Goal: Find specific page/section

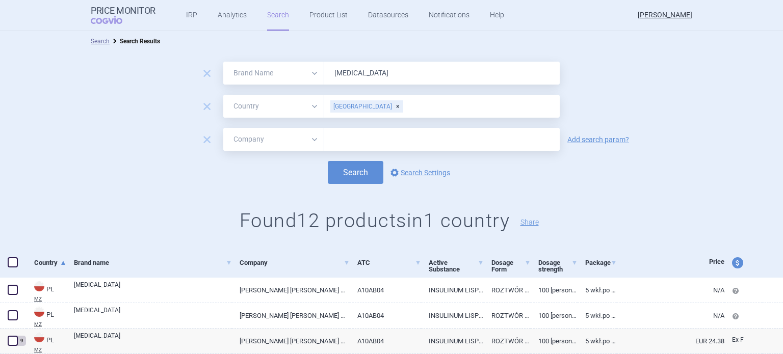
select select "brandName"
select select "country"
select select "mah"
click at [355, 104] on div "[GEOGRAPHIC_DATA]" at bounding box center [366, 106] width 73 height 12
drag, startPoint x: 374, startPoint y: 72, endPoint x: 317, endPoint y: 69, distance: 57.2
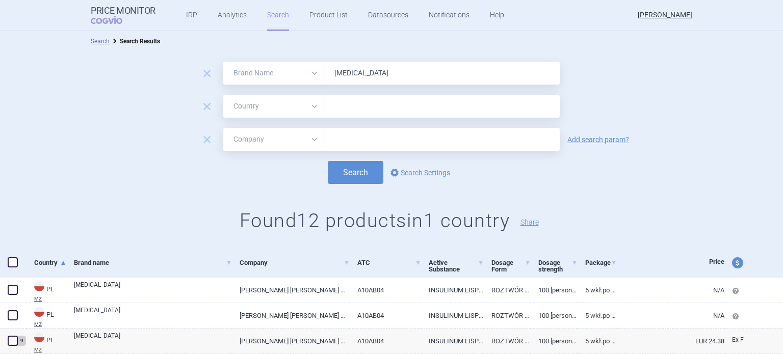
click at [317, 69] on div "All Brand Name ATC Company Active Substance Country Newer than [MEDICAL_DATA]" at bounding box center [391, 73] width 337 height 23
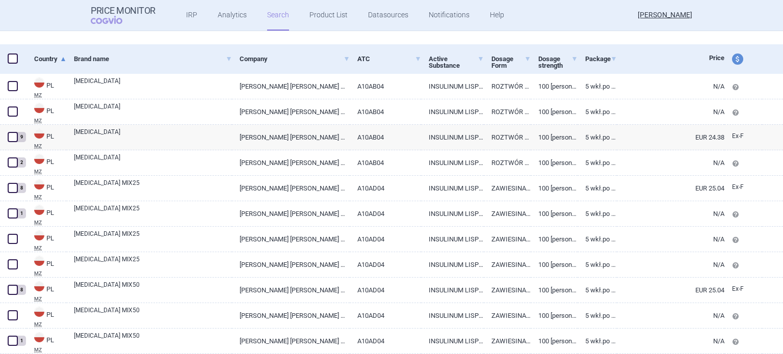
select select "brandName"
select select "country"
select select "mah"
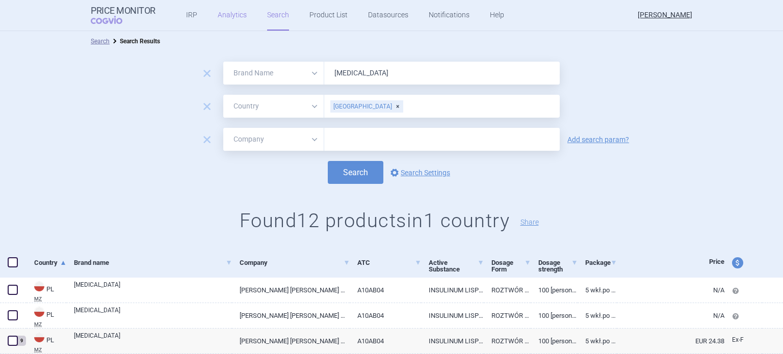
click at [222, 16] on link "Analytics" at bounding box center [232, 15] width 29 height 31
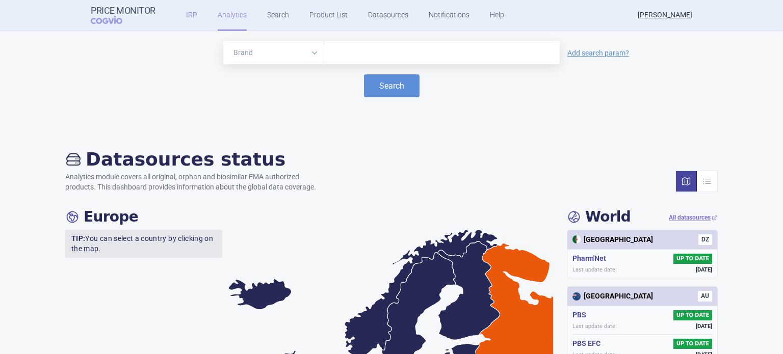
click at [187, 19] on link "IRP" at bounding box center [191, 15] width 11 height 31
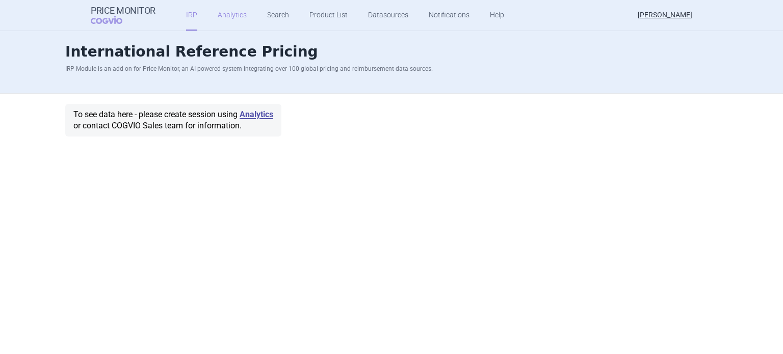
click at [226, 18] on link "Analytics" at bounding box center [232, 15] width 29 height 31
